Goal: Communication & Community: Answer question/provide support

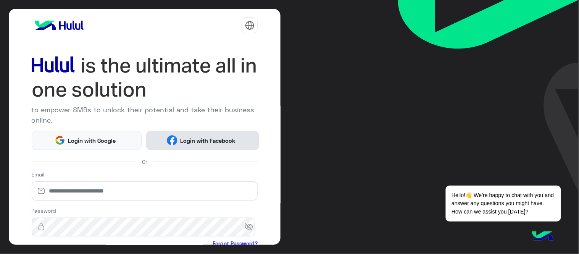
click at [186, 131] on button "Login with Facebook" at bounding box center [202, 140] width 113 height 19
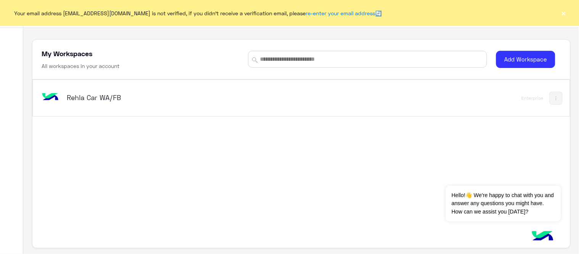
click at [81, 99] on h5 "Rehla Car WA/FB" at bounding box center [161, 97] width 188 height 9
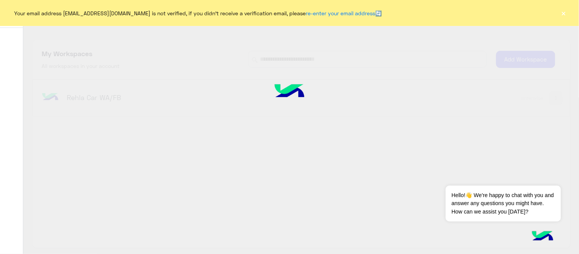
click at [81, 99] on div at bounding box center [289, 127] width 579 height 254
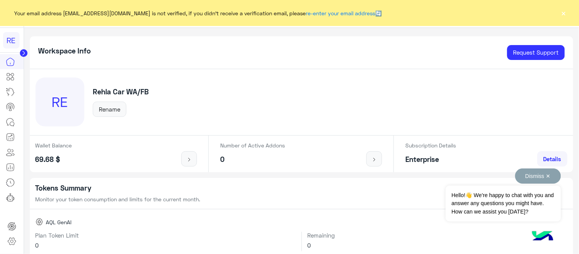
click at [536, 176] on button "Dismiss ✕" at bounding box center [538, 175] width 46 height 15
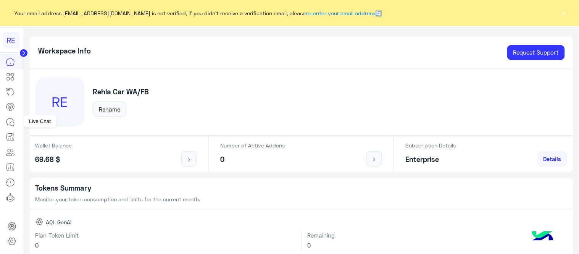
click at [13, 119] on icon at bounding box center [9, 121] width 7 height 7
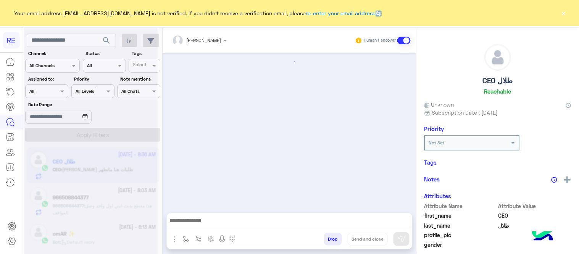
click at [563, 14] on button "×" at bounding box center [564, 13] width 8 height 8
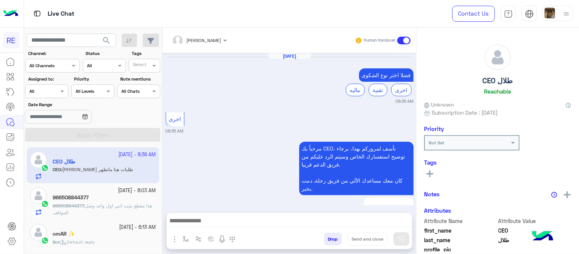
scroll to position [354, 0]
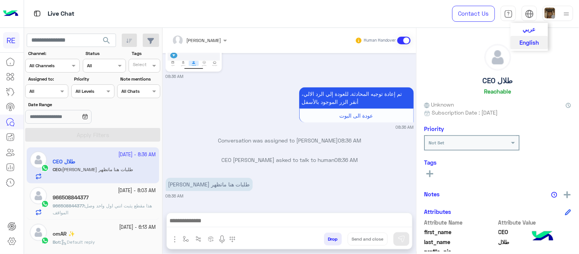
click at [531, 30] on span "عربي" at bounding box center [529, 29] width 13 height 7
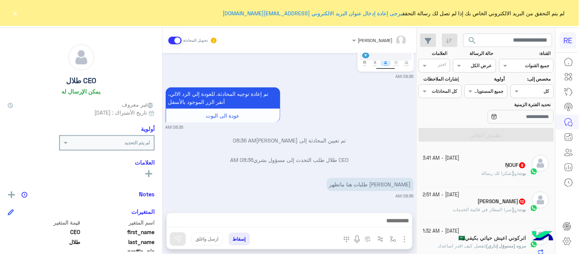
scroll to position [136, 0]
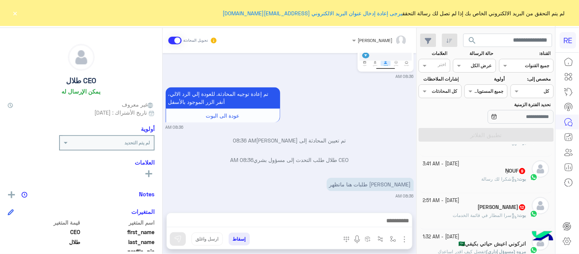
click at [495, 203] on div "[DATE] - 2:51 AM" at bounding box center [474, 200] width 103 height 7
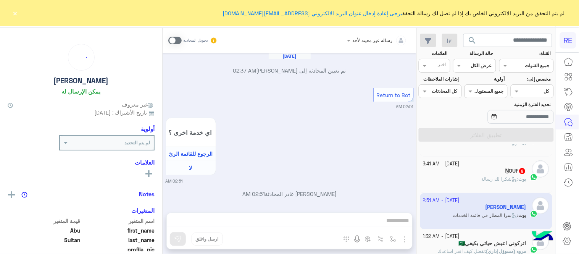
scroll to position [493, 0]
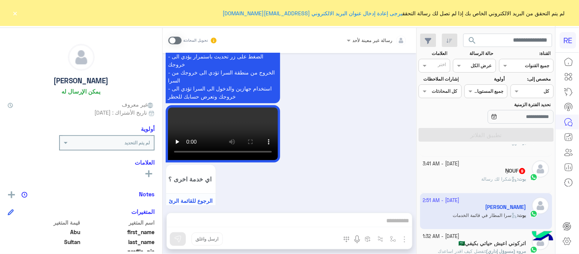
click at [176, 40] on span at bounding box center [174, 41] width 13 height 8
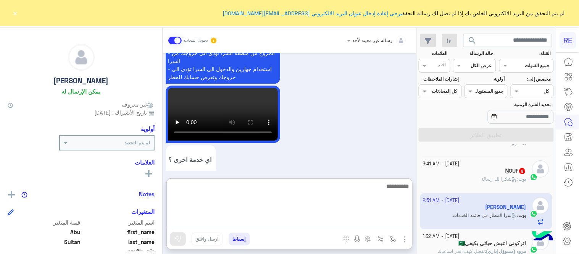
click at [287, 219] on textarea at bounding box center [289, 204] width 245 height 46
